Goal: Find specific page/section: Find specific page/section

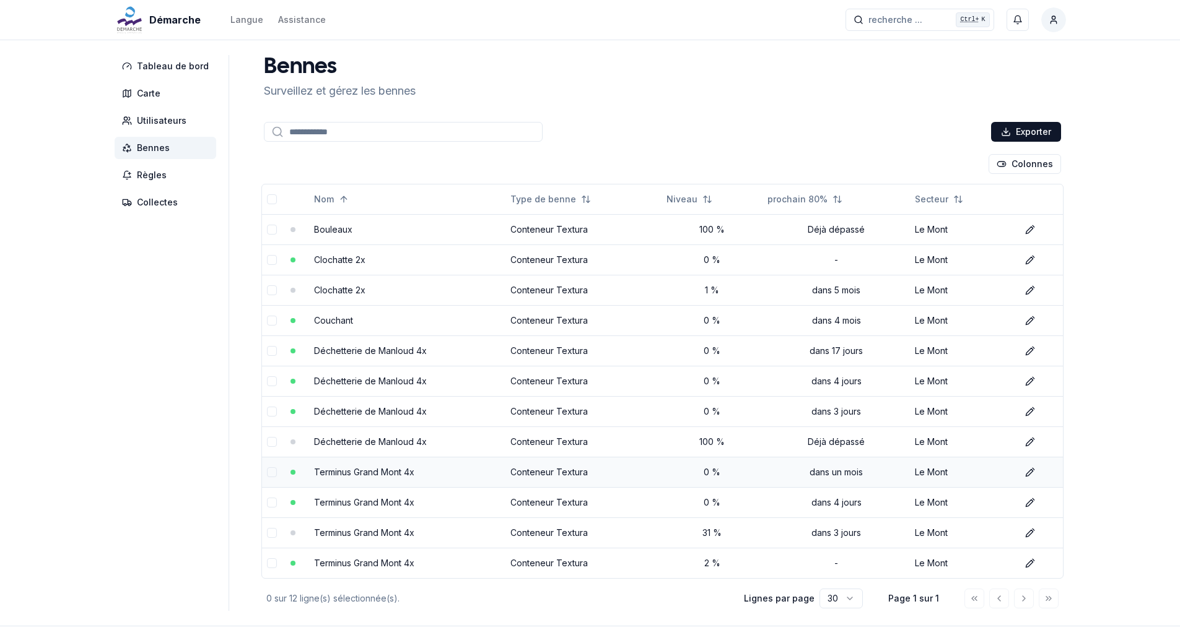
click at [368, 473] on link "Terminus Grand Mont 4x" at bounding box center [364, 472] width 100 height 11
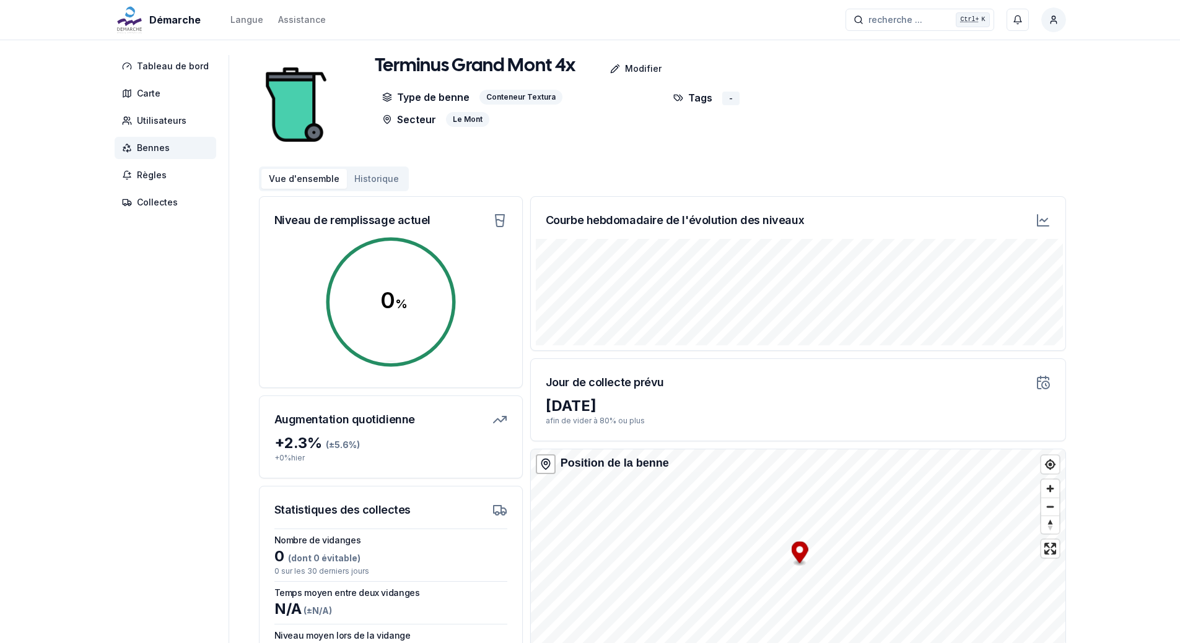
click at [159, 155] on span "Bennes" at bounding box center [166, 148] width 102 height 22
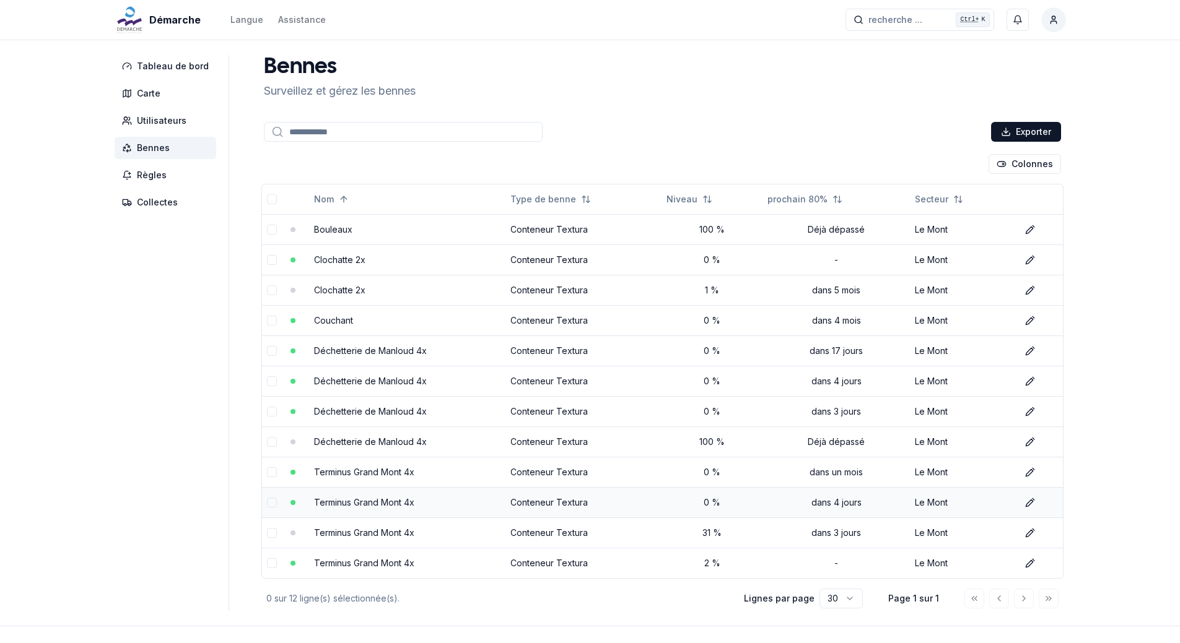
click at [396, 501] on link "Terminus Grand Mont 4x" at bounding box center [364, 502] width 100 height 11
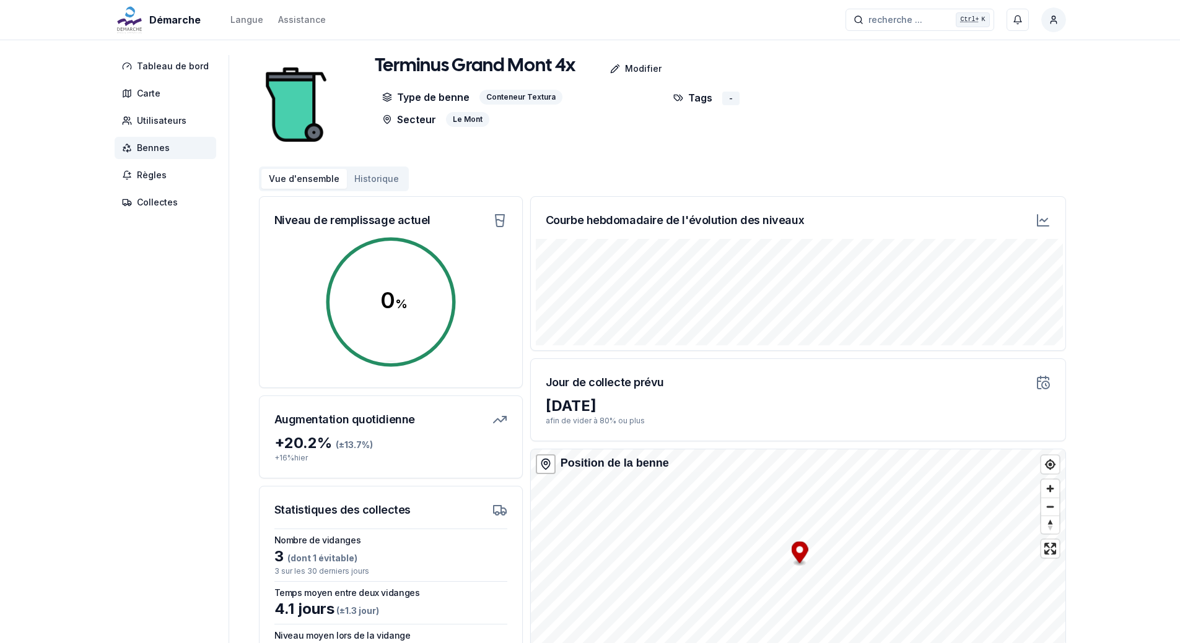
click at [155, 147] on span "Bennes" at bounding box center [153, 148] width 33 height 12
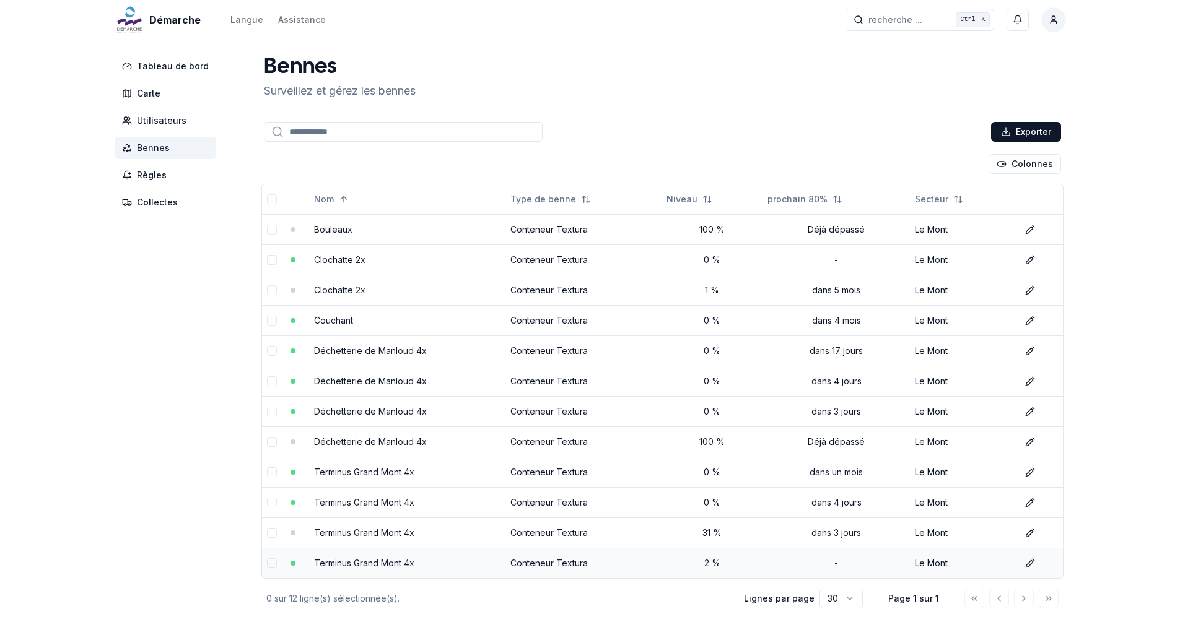
click at [372, 566] on link "Terminus Grand Mont 4x" at bounding box center [364, 563] width 100 height 11
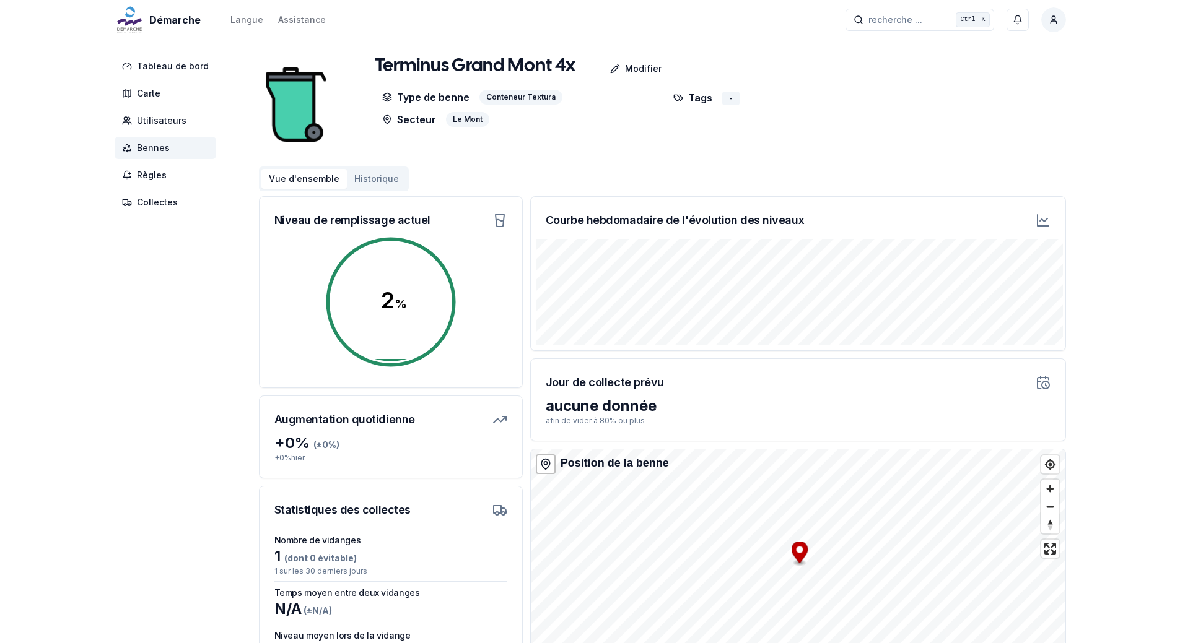
click at [157, 149] on span "Bennes" at bounding box center [153, 148] width 33 height 12
